Goal: Task Accomplishment & Management: Use online tool/utility

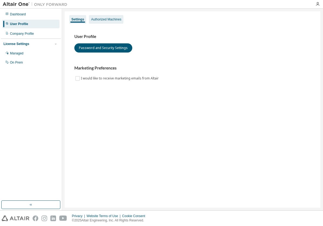
click at [100, 17] on div "Authorized Machines" at bounding box center [106, 19] width 30 height 4
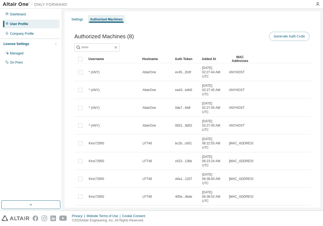
click at [277, 35] on button "Generate Auth Code" at bounding box center [289, 36] width 40 height 9
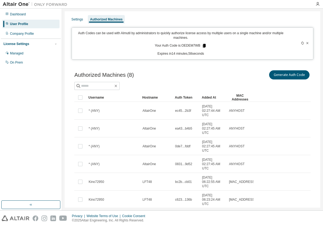
click at [203, 47] on icon at bounding box center [204, 46] width 3 height 4
